Goal: Find specific page/section: Find specific page/section

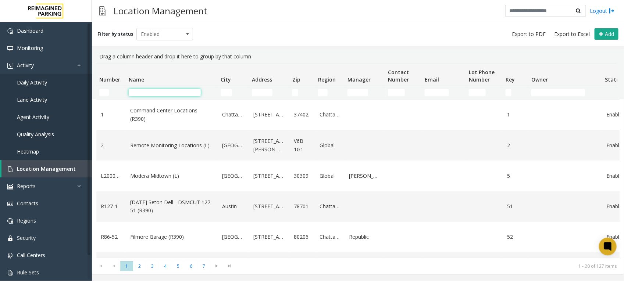
click at [167, 93] on input "Name Filter" at bounding box center [165, 92] width 72 height 7
paste input "**********"
type input "**********"
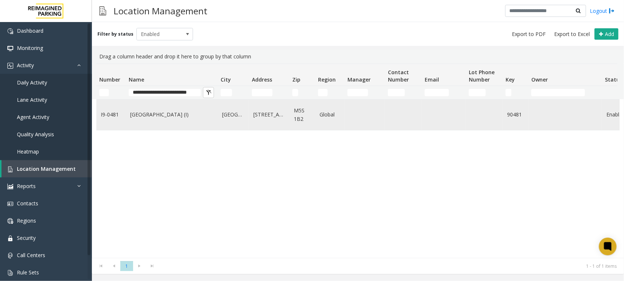
scroll to position [0, 0]
click at [180, 116] on link "[GEOGRAPHIC_DATA] (I)" at bounding box center [171, 115] width 83 height 8
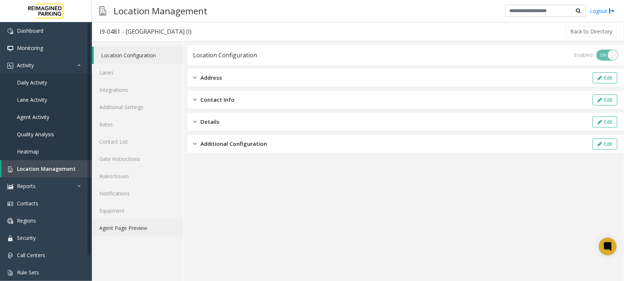
click at [135, 229] on link "Agent Page Preview" at bounding box center [138, 228] width 92 height 17
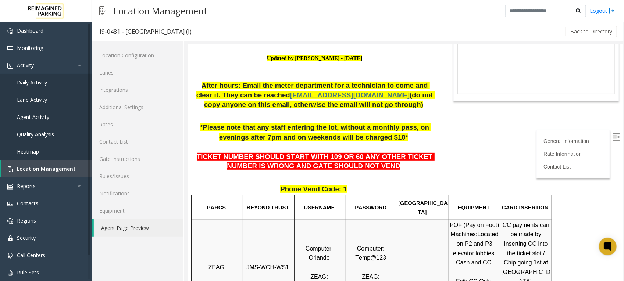
scroll to position [138, 0]
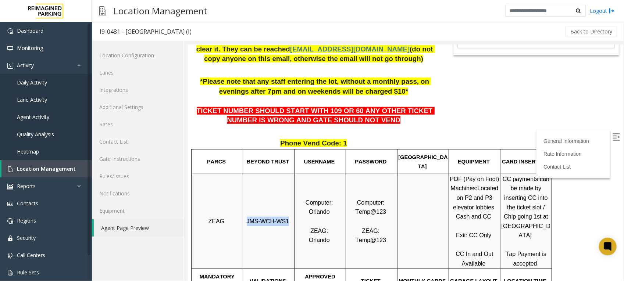
drag, startPoint x: 286, startPoint y: 224, endPoint x: 248, endPoint y: 219, distance: 37.8
click at [248, 219] on p "JMS-WCH-WS1" at bounding box center [268, 222] width 50 height 10
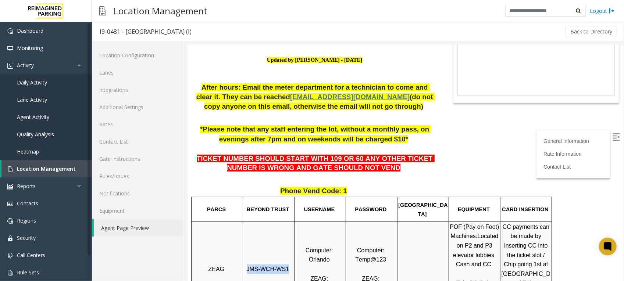
scroll to position [0, 0]
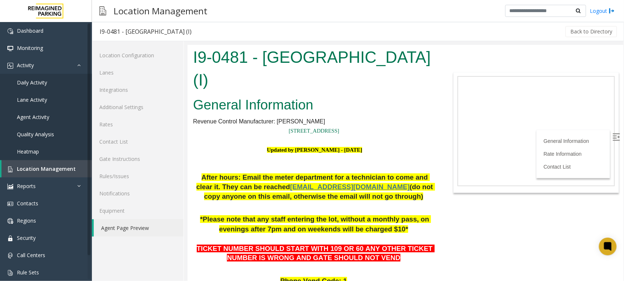
click at [399, 110] on h2 "General Information" at bounding box center [314, 104] width 243 height 19
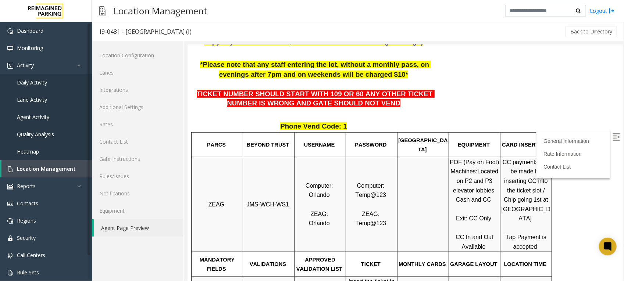
scroll to position [184, 0]
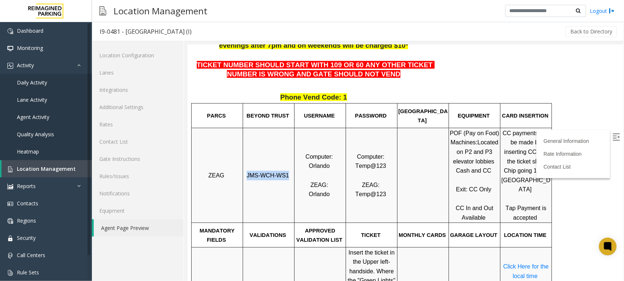
drag, startPoint x: 286, startPoint y: 178, endPoint x: 239, endPoint y: 174, distance: 46.9
click at [239, 174] on tr "ZEAG JMS-WCH-WS1 Computer: Orlando ZEAG: Orlando Computer: Temp@123 ZEAG: Temp@…" at bounding box center [371, 175] width 361 height 95
copy tr "JMS-WCH-WS1"
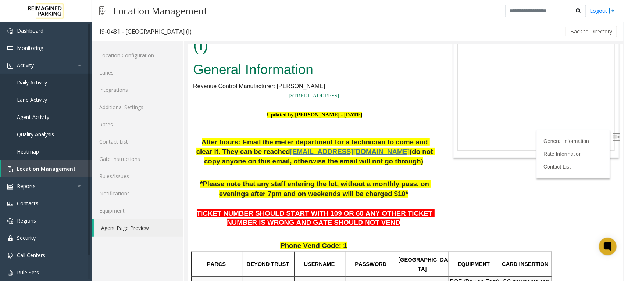
scroll to position [0, 0]
